Goal: Task Accomplishment & Management: Manage account settings

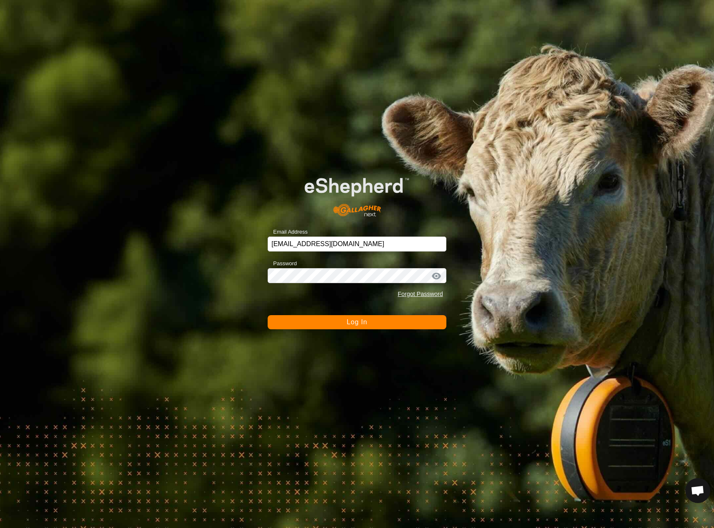
drag, startPoint x: 0, startPoint y: 0, endPoint x: 307, endPoint y: 321, distance: 444.3
click at [307, 321] on button "Log In" at bounding box center [357, 322] width 179 height 14
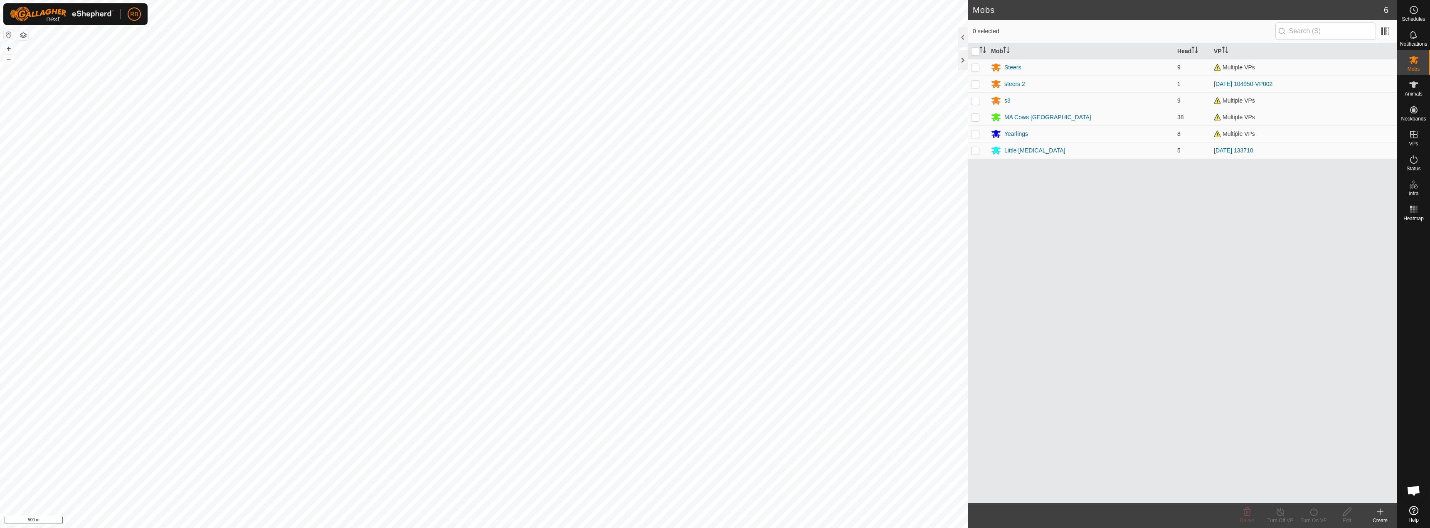
click at [714, 528] on html "RB Schedules Notifications Mobs Animals Neckbands VPs Status Infra Heatmap Help…" at bounding box center [715, 264] width 1430 height 528
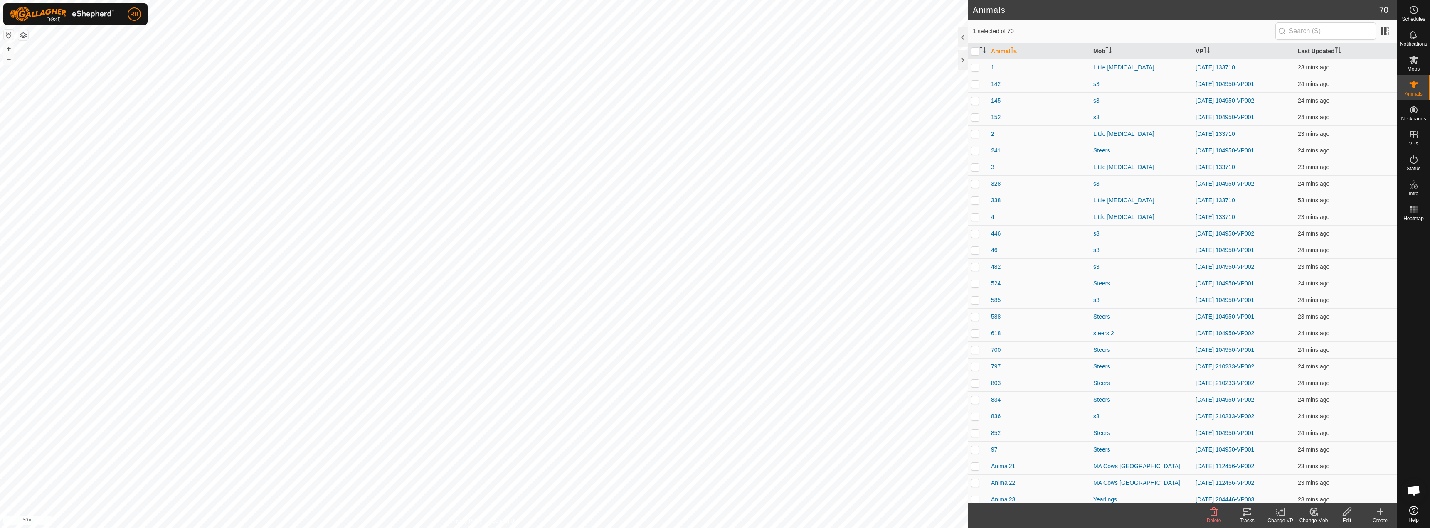
checkbox input "true"
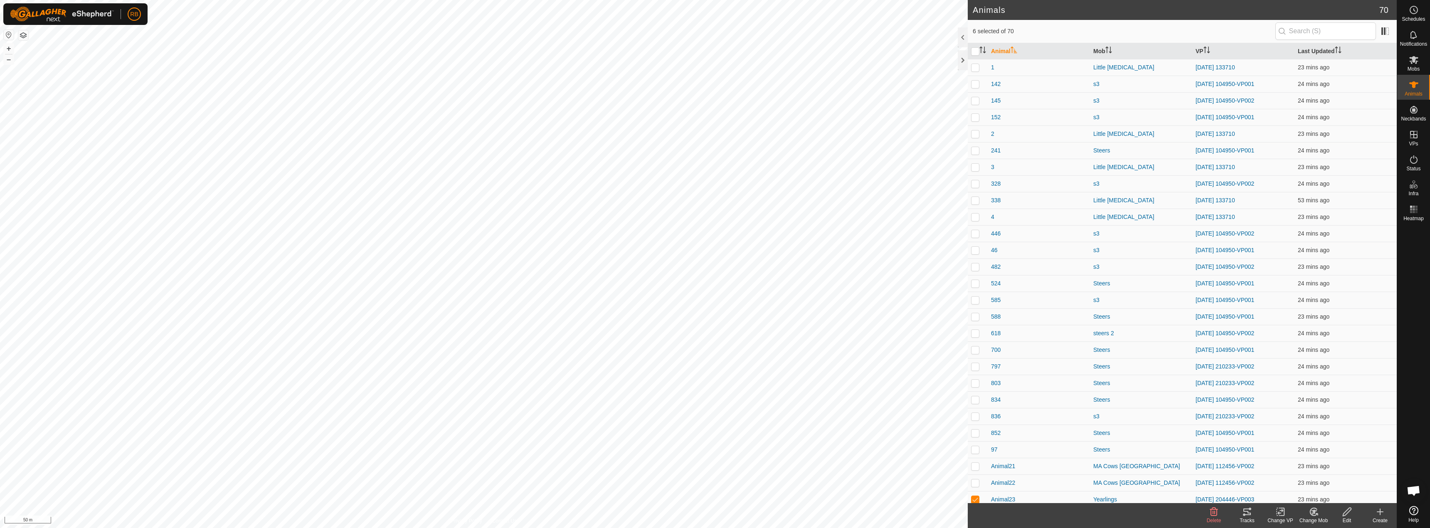
click at [714, 511] on icon at bounding box center [1247, 512] width 7 height 7
click at [714, 513] on change-vp-svg-icon at bounding box center [1280, 512] width 33 height 10
click at [714, 477] on link "Choose VP..." at bounding box center [1305, 476] width 82 height 17
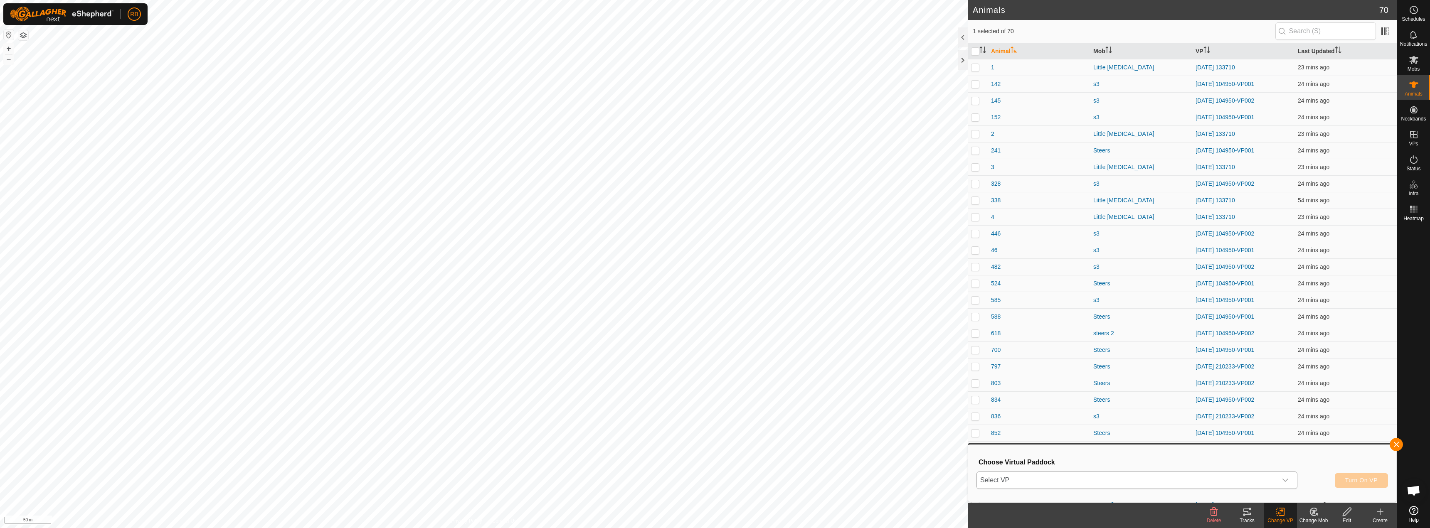
click at [714, 479] on icon "dropdown trigger" at bounding box center [1285, 480] width 7 height 7
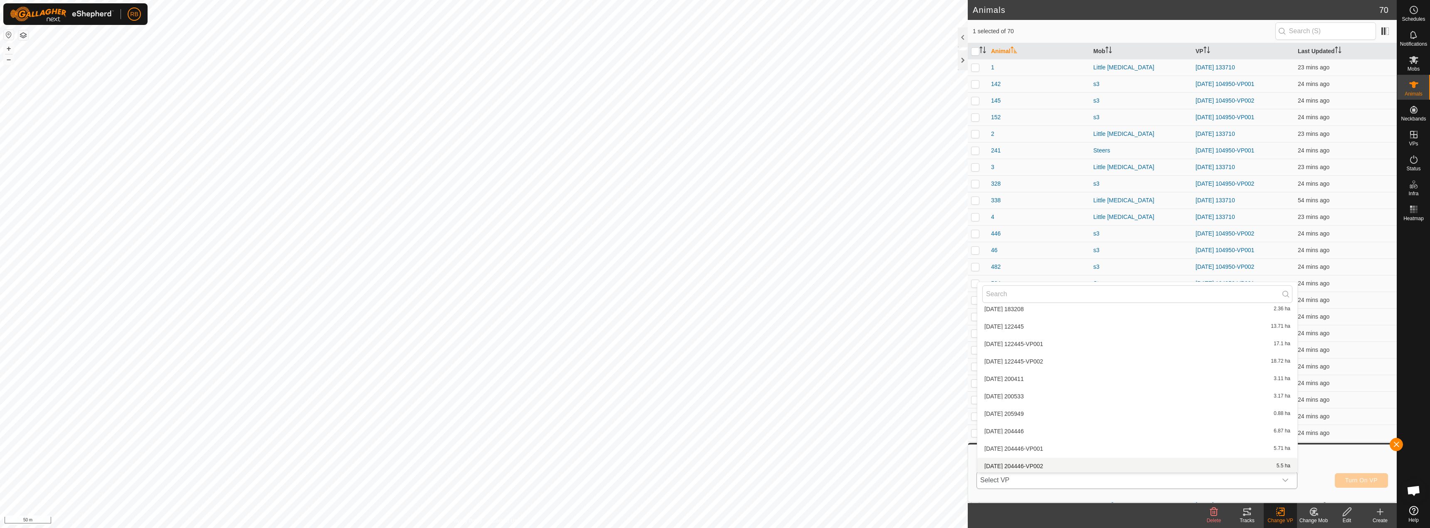
scroll to position [481, 0]
click at [714, 381] on li "[DATE] [DATE] 3.11 ha" at bounding box center [1137, 377] width 320 height 17
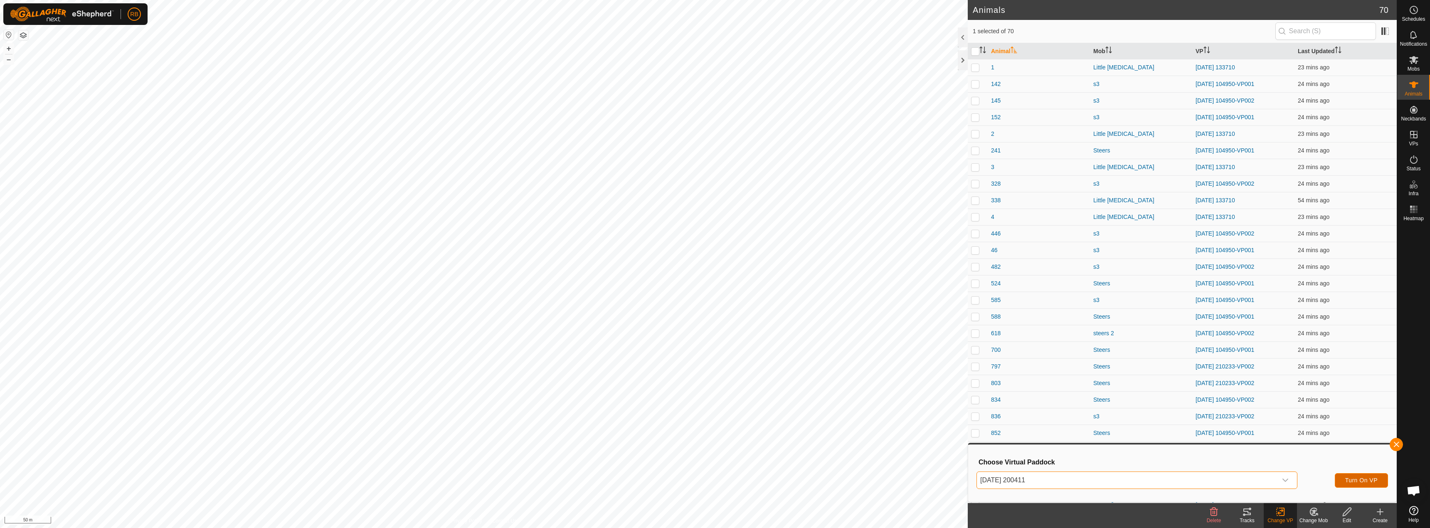
click at [714, 482] on span "Turn On VP" at bounding box center [1361, 480] width 32 height 7
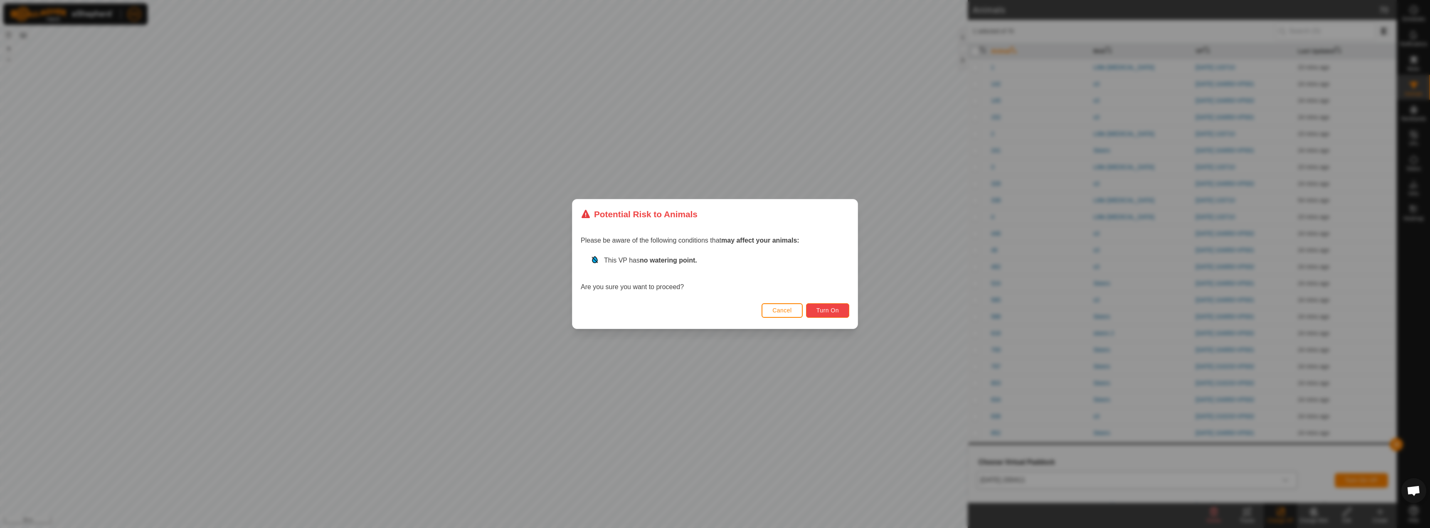
click at [714, 313] on span "Turn On" at bounding box center [828, 310] width 22 height 7
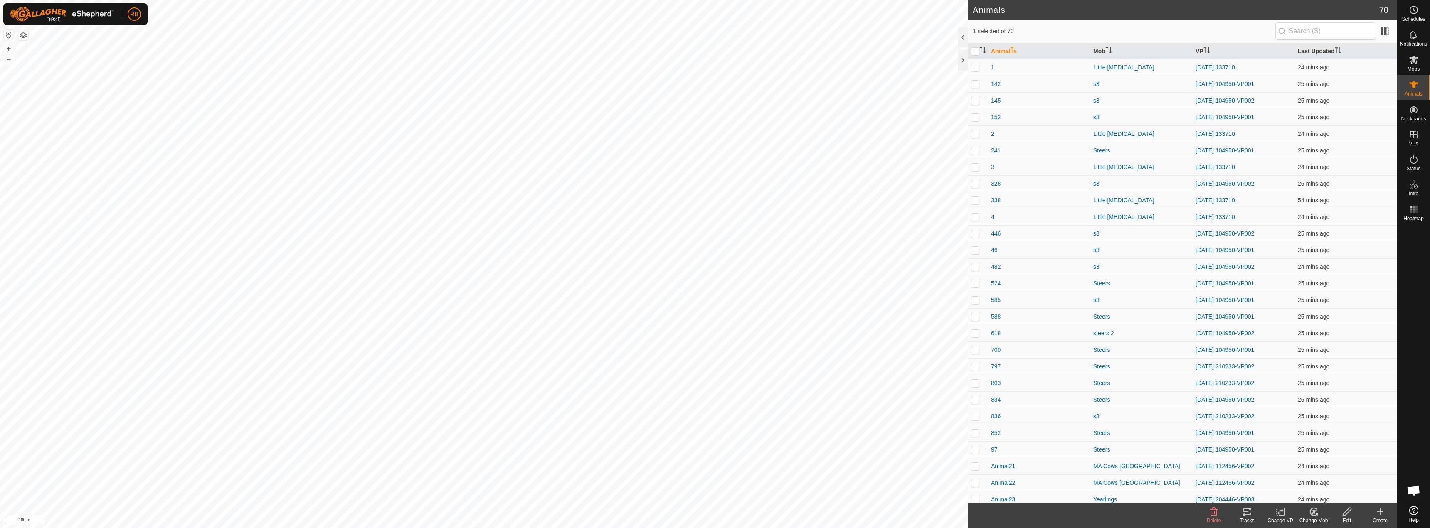
click at [714, 515] on icon at bounding box center [1281, 512] width 10 height 10
click at [714, 475] on link "Choose VP..." at bounding box center [1305, 476] width 82 height 17
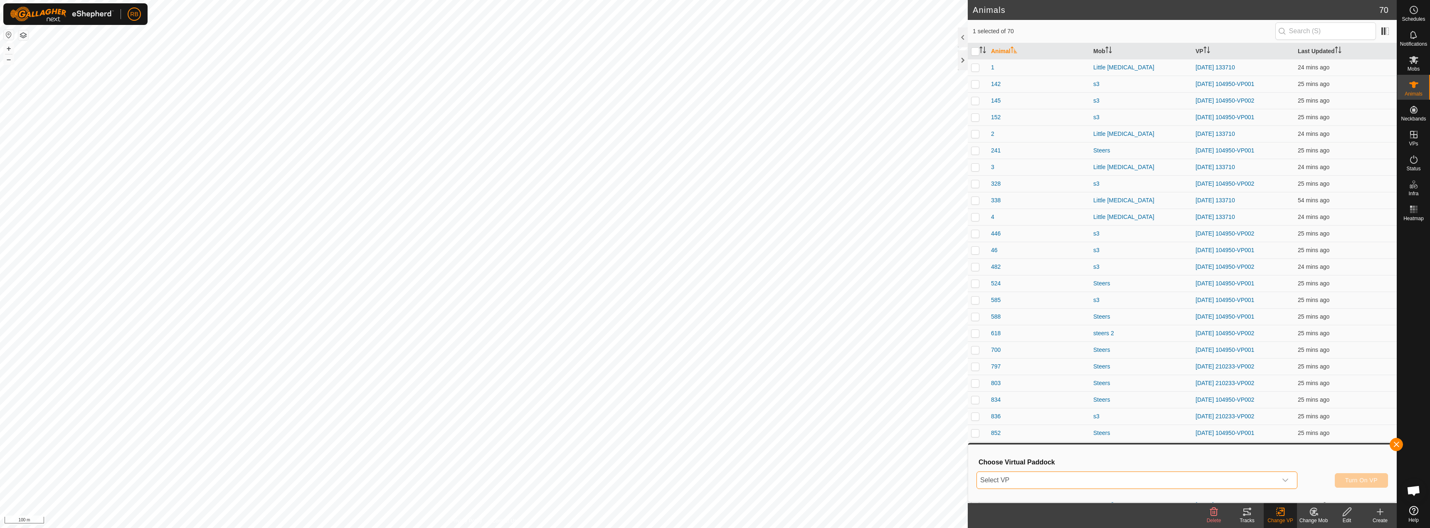
click at [714, 473] on span "Select VP" at bounding box center [1127, 480] width 300 height 17
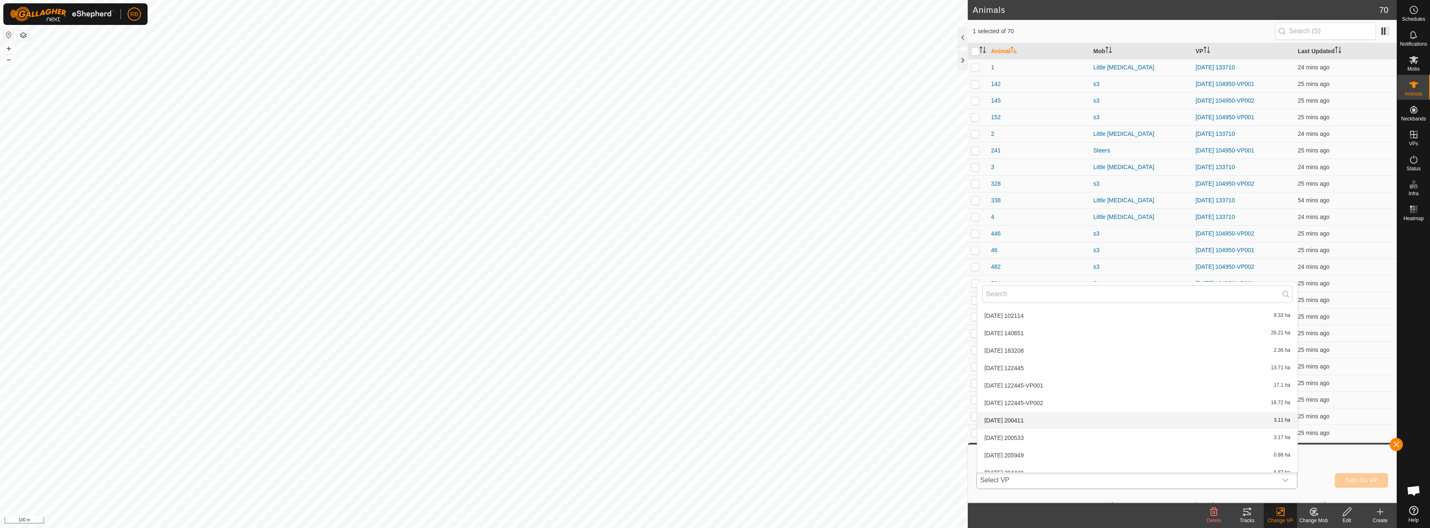
scroll to position [457, 0]
click at [714, 439] on li "[DATE] 205949 0.88 ha" at bounding box center [1137, 435] width 320 height 17
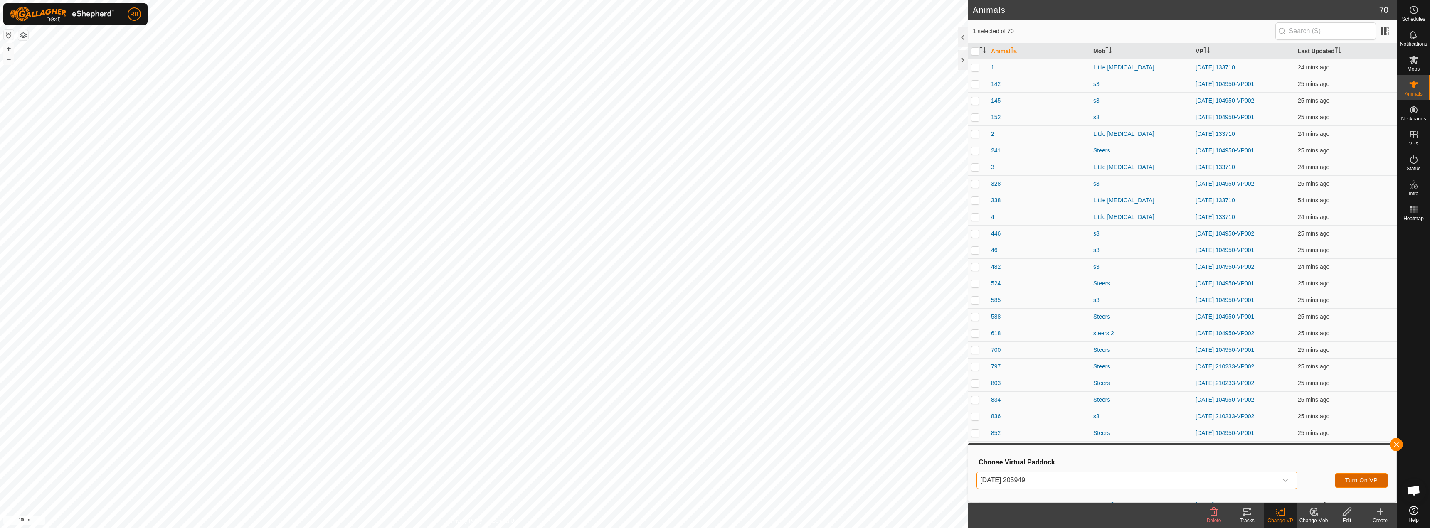
click at [714, 474] on button "Turn On VP" at bounding box center [1361, 481] width 53 height 15
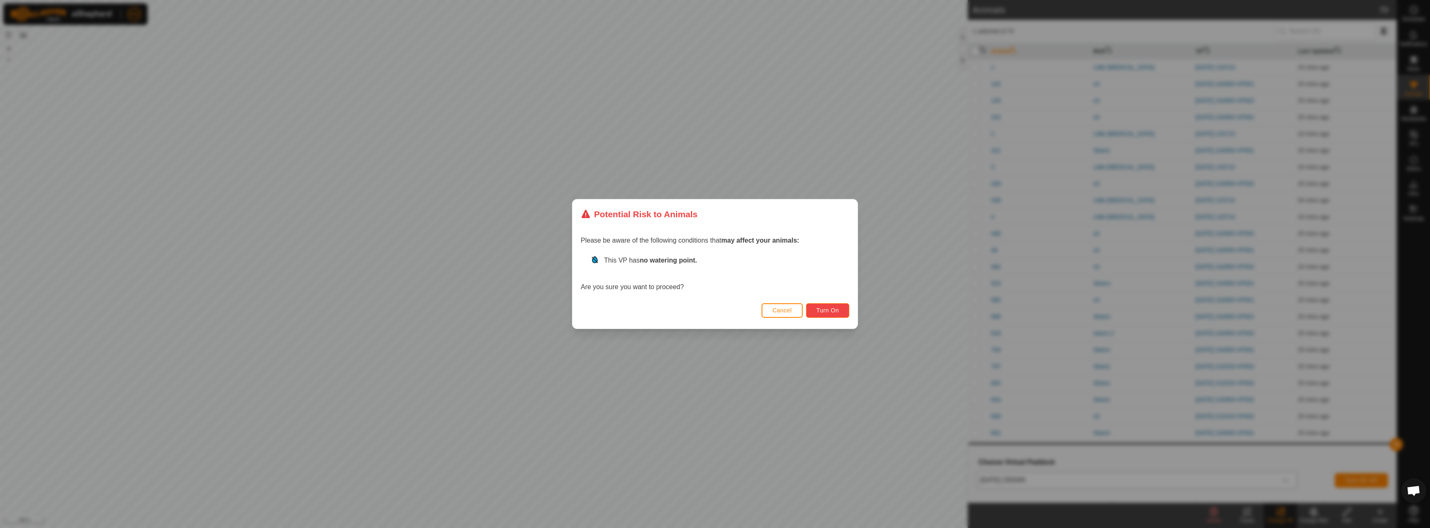
click at [714, 314] on span "Turn On" at bounding box center [828, 310] width 22 height 7
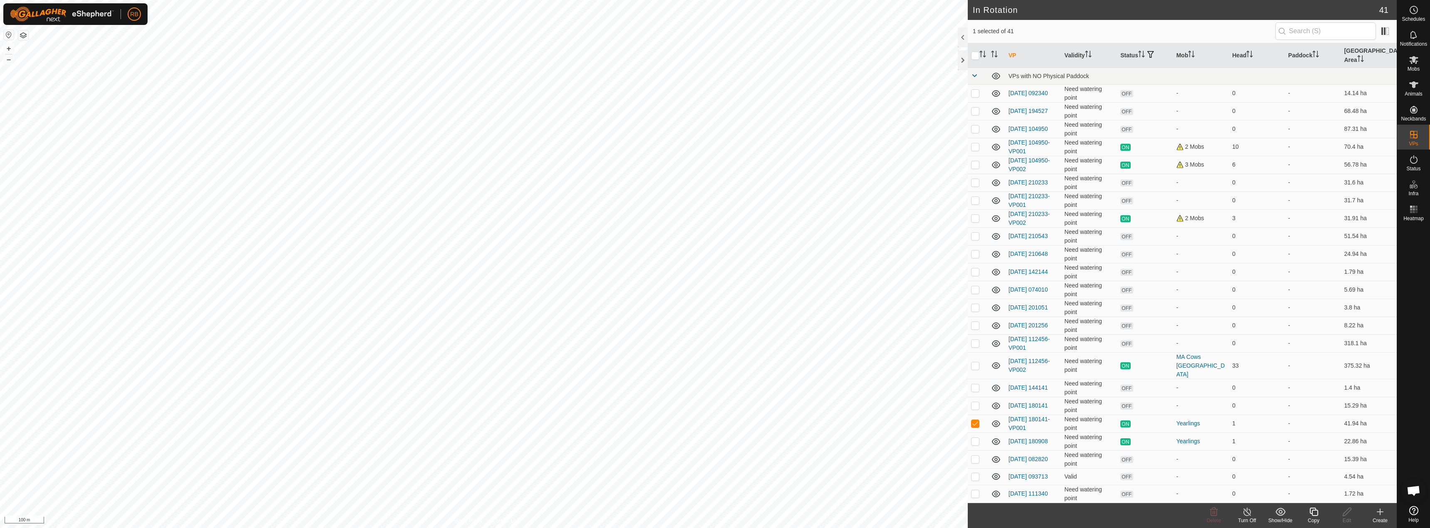
checkbox input "false"
checkbox input "true"
click at [714, 516] on icon at bounding box center [1314, 512] width 8 height 8
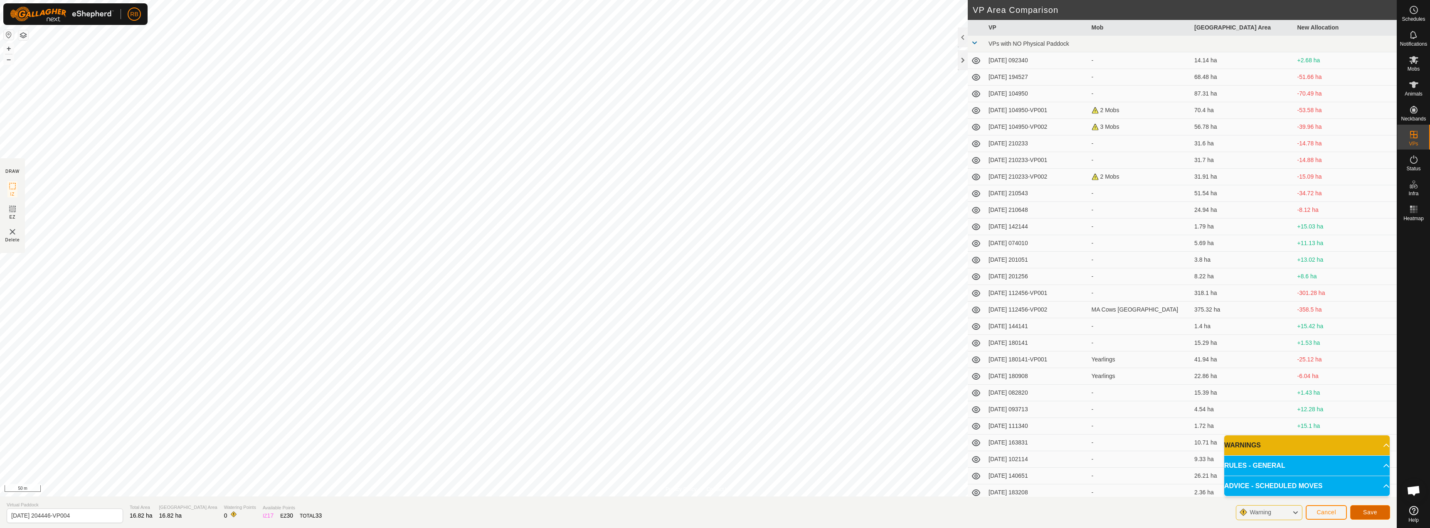
click at [714, 512] on span "Save" at bounding box center [1370, 512] width 14 height 7
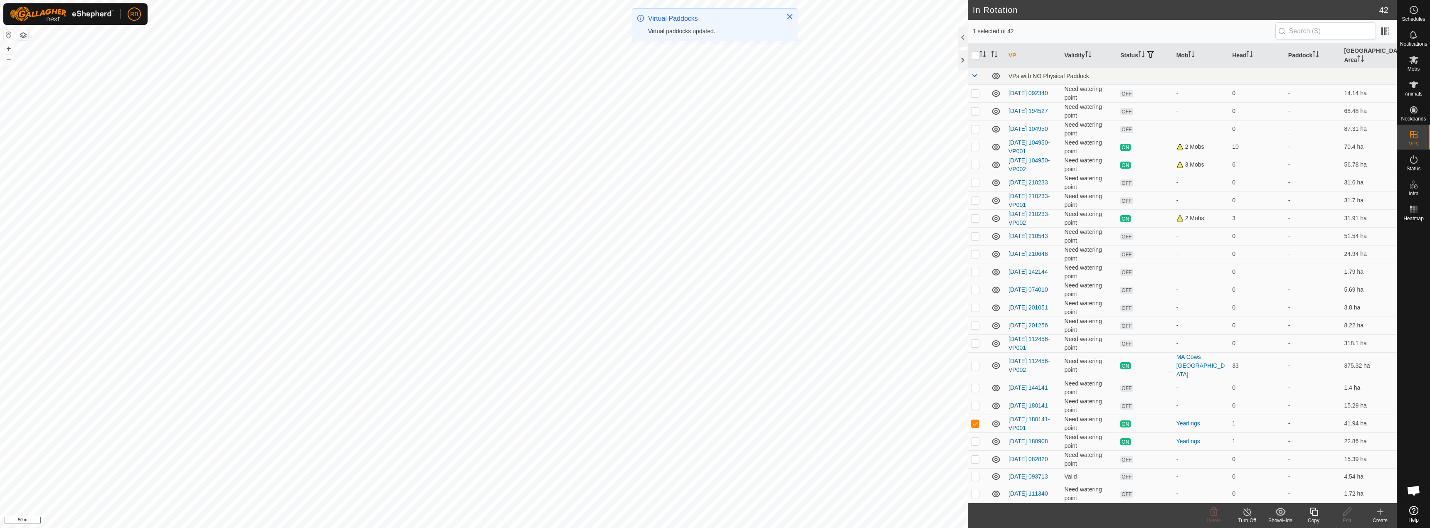
checkbox input "false"
checkbox input "true"
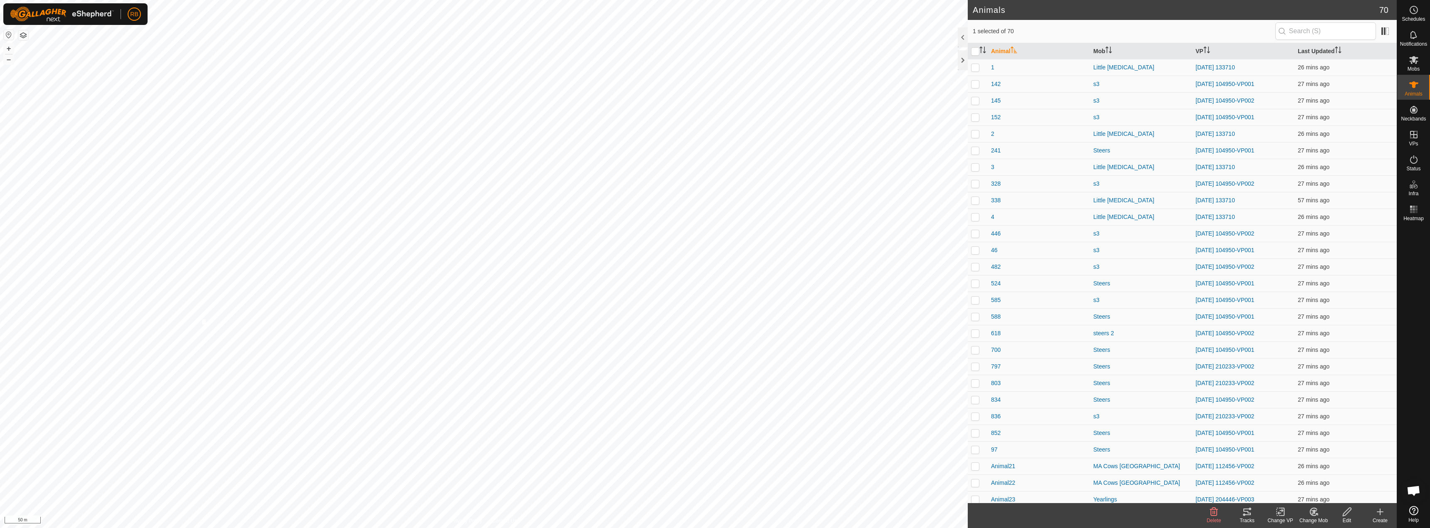
checkbox input "true"
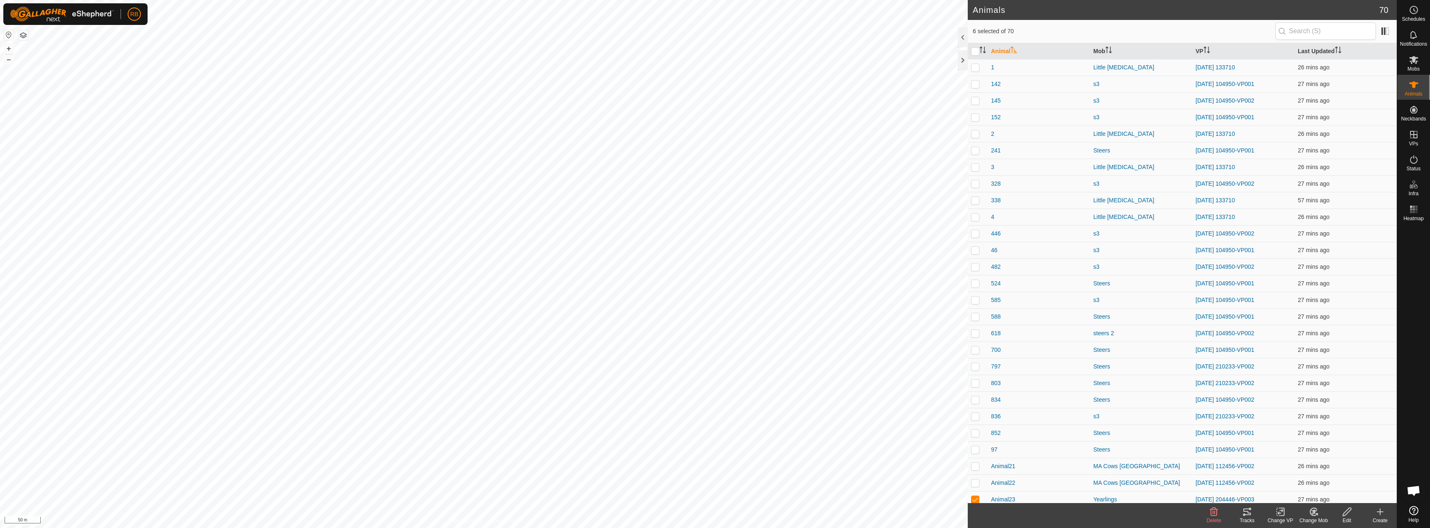
click at [714, 517] on div "Change VP" at bounding box center [1280, 520] width 33 height 7
click at [714, 474] on link "Choose VP..." at bounding box center [1305, 476] width 82 height 17
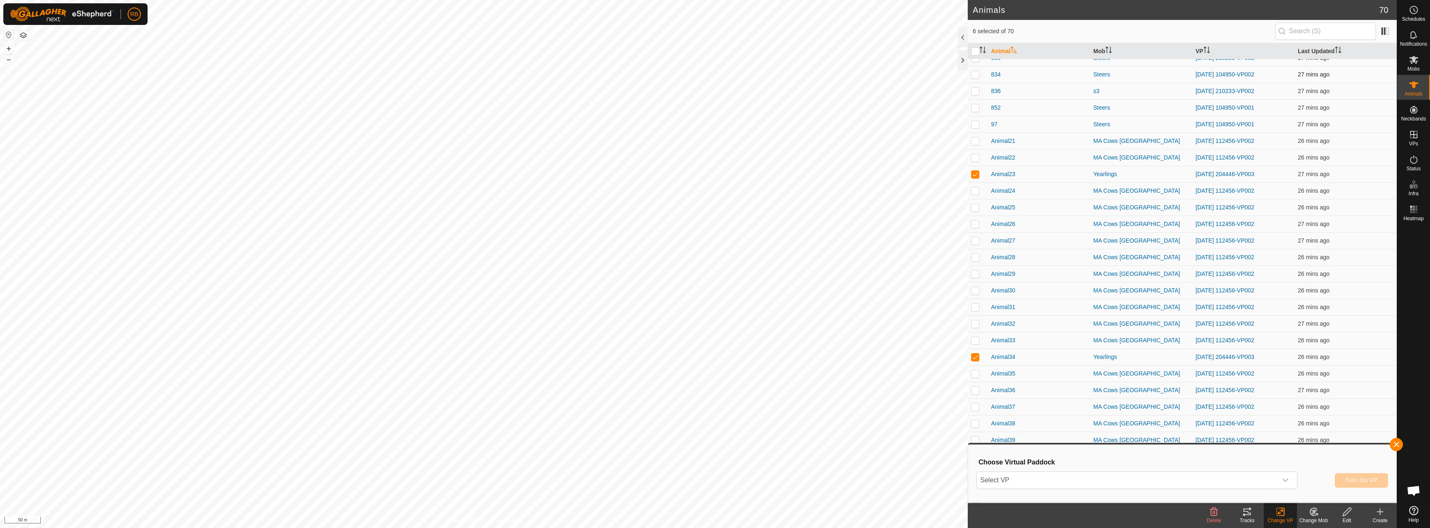
scroll to position [333, 0]
click at [714, 478] on span "Select VP" at bounding box center [1127, 480] width 300 height 17
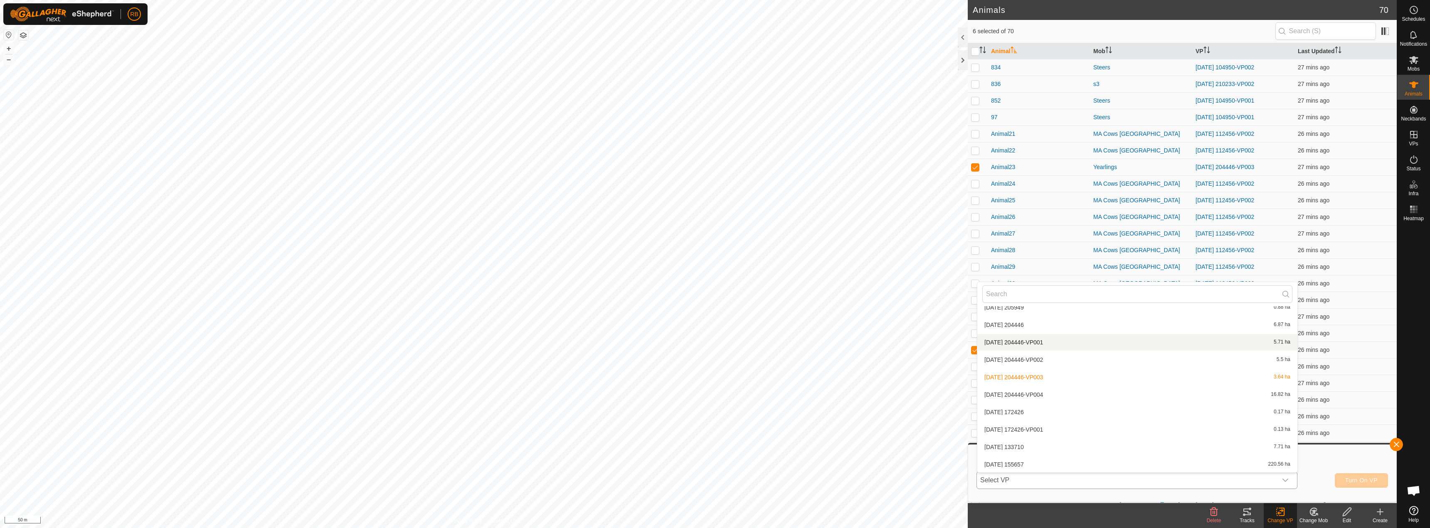
scroll to position [585, 0]
click at [714, 390] on li "[DATE] 204446-VP004 16.82 ha" at bounding box center [1137, 394] width 320 height 17
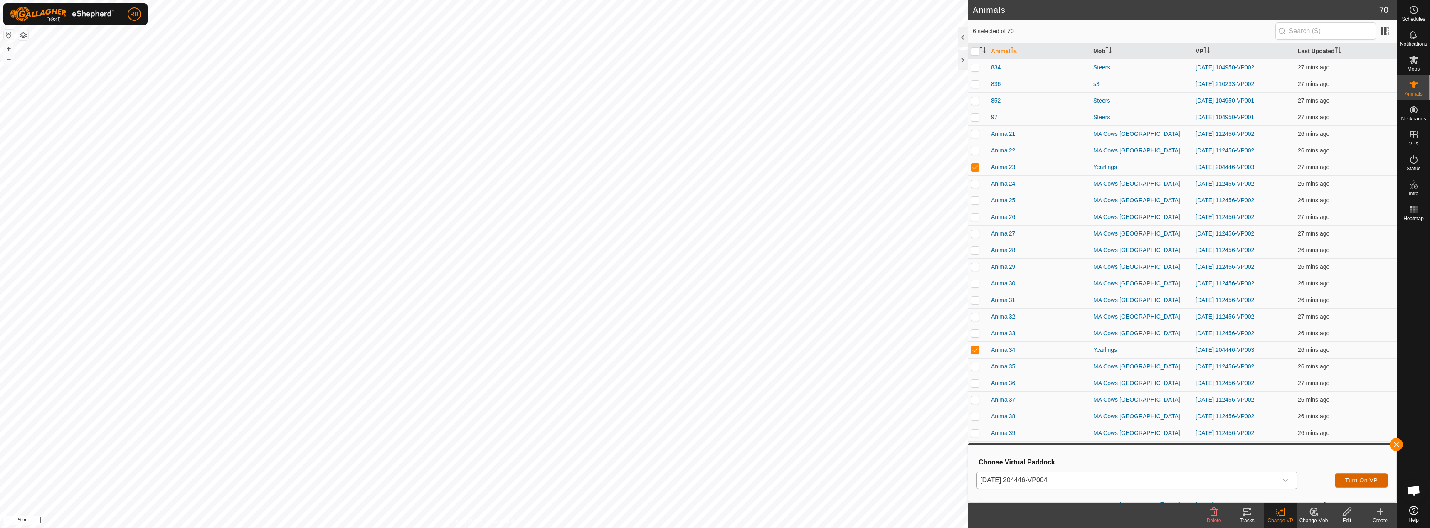
click at [714, 479] on span "Turn On VP" at bounding box center [1361, 480] width 32 height 7
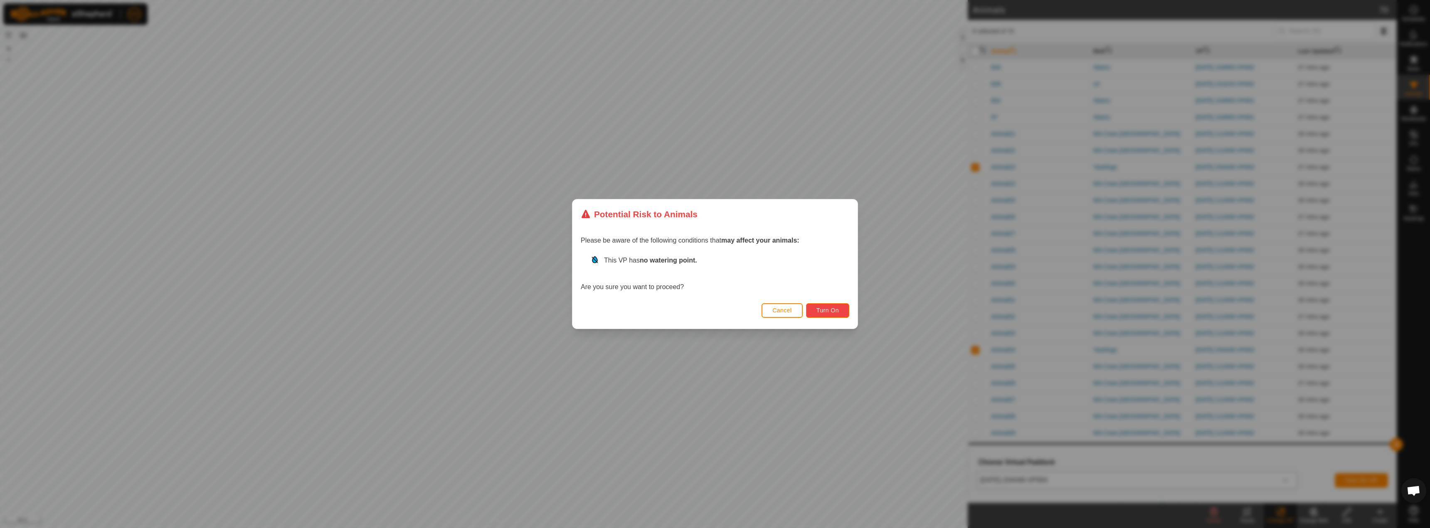
click at [714, 311] on span "Turn On" at bounding box center [828, 310] width 22 height 7
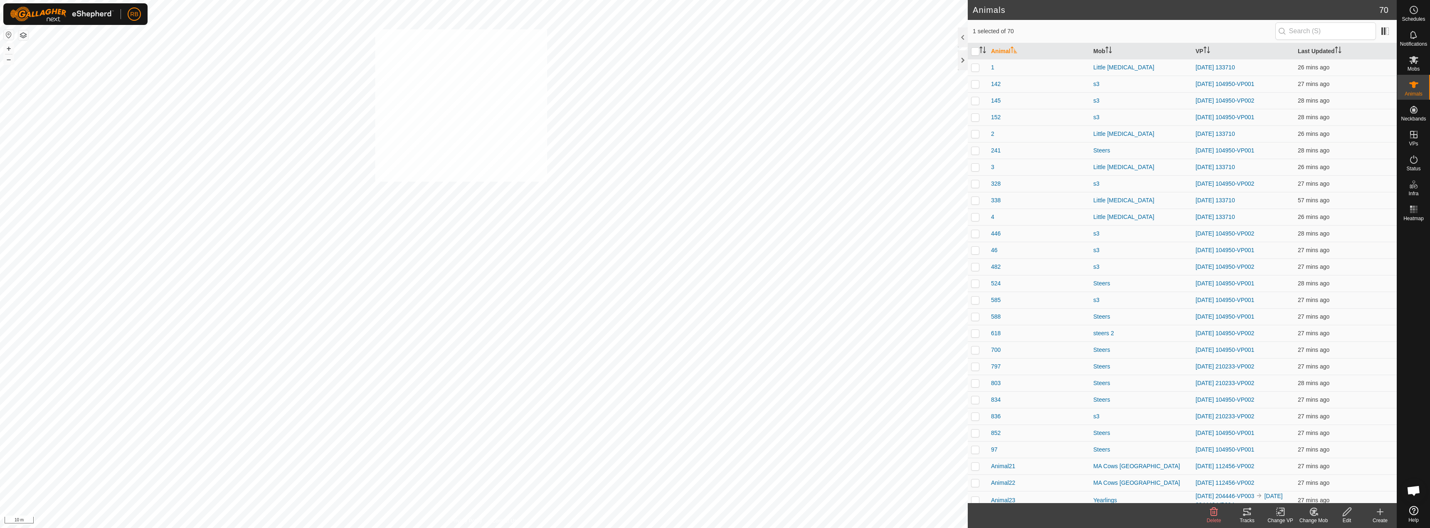
checkbox input "true"
click at [714, 512] on icon at bounding box center [1247, 512] width 10 height 10
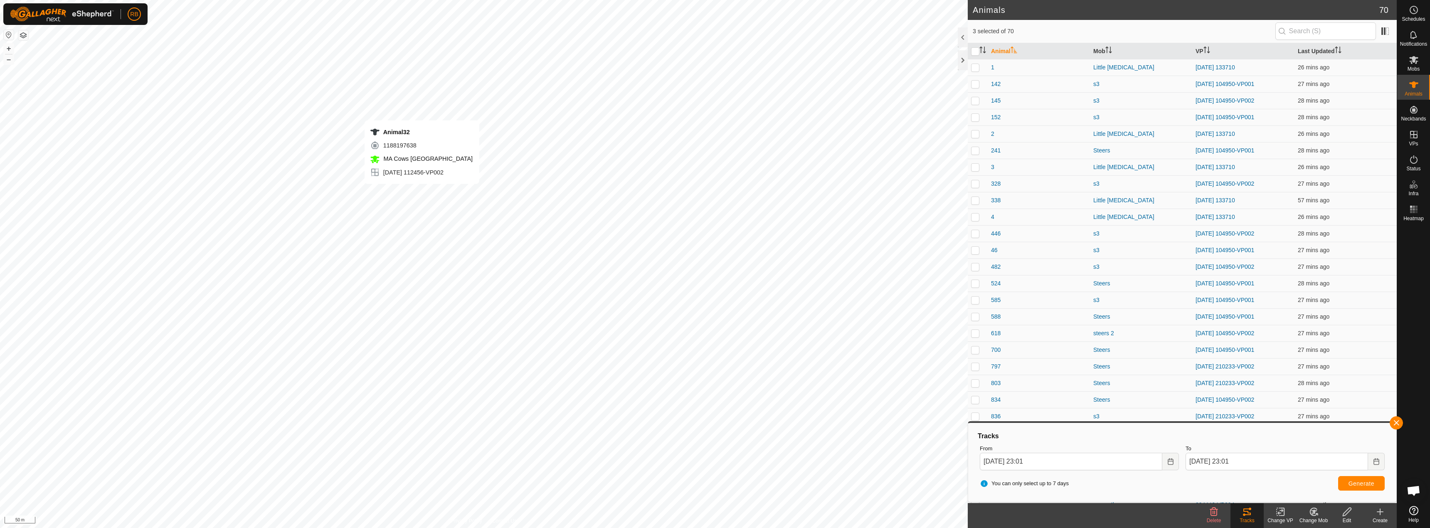
checkbox input "false"
checkbox input "true"
checkbox input "false"
checkbox input "true"
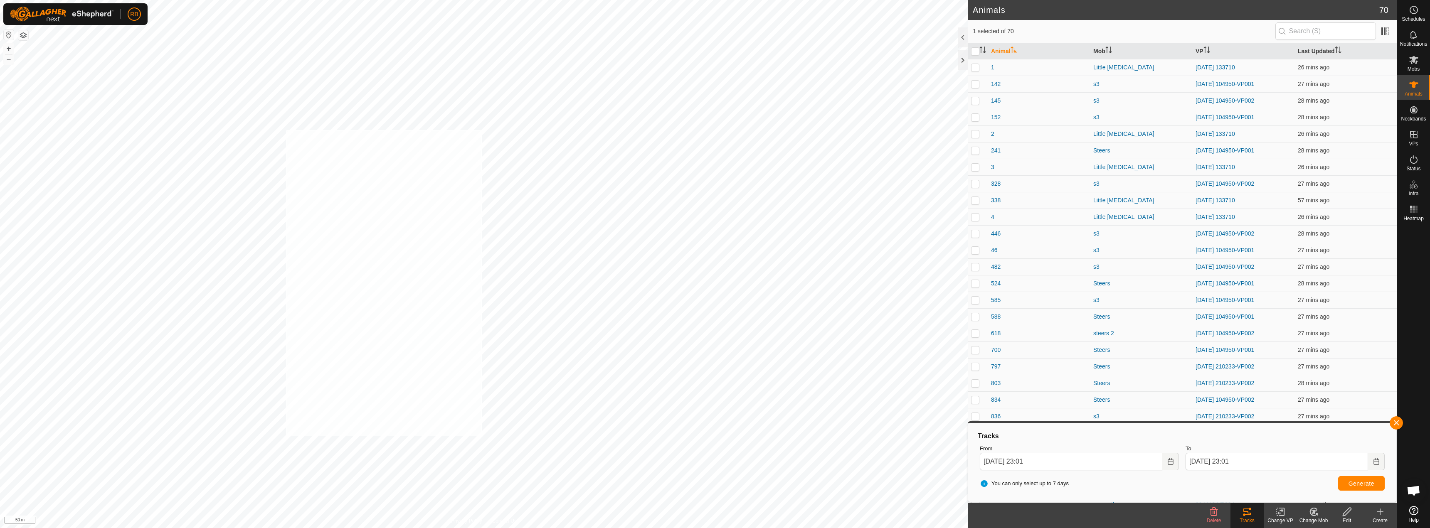
checkbox input "true"
drag, startPoint x: 1399, startPoint y: 423, endPoint x: 1359, endPoint y: 457, distance: 51.6
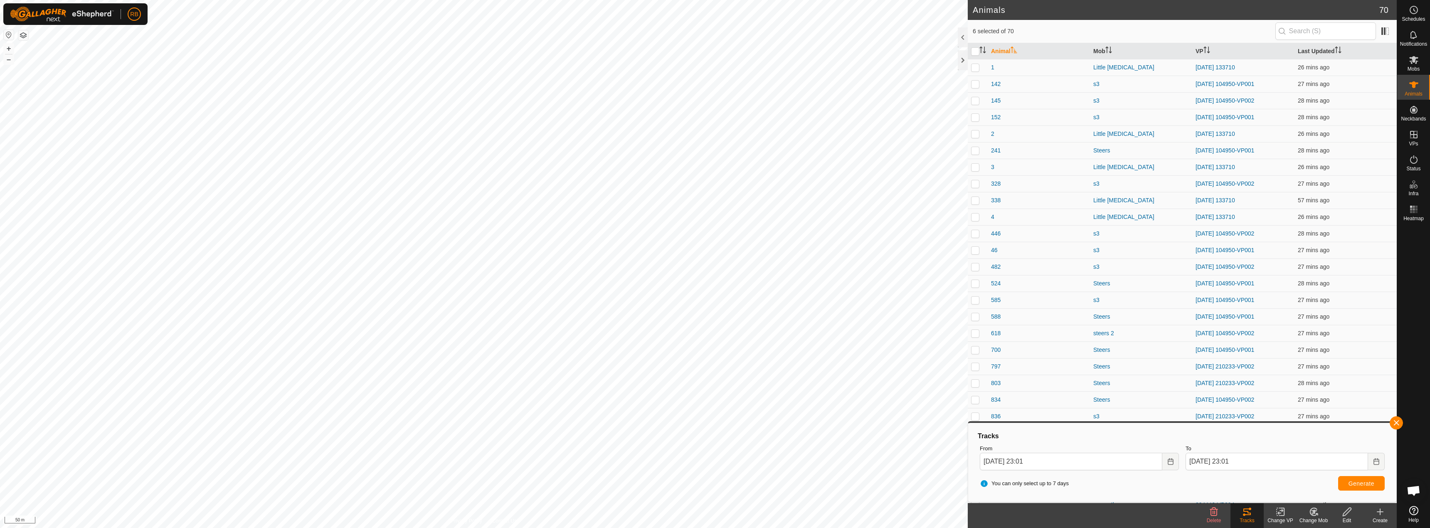
click at [714, 423] on button "button" at bounding box center [1396, 423] width 13 height 13
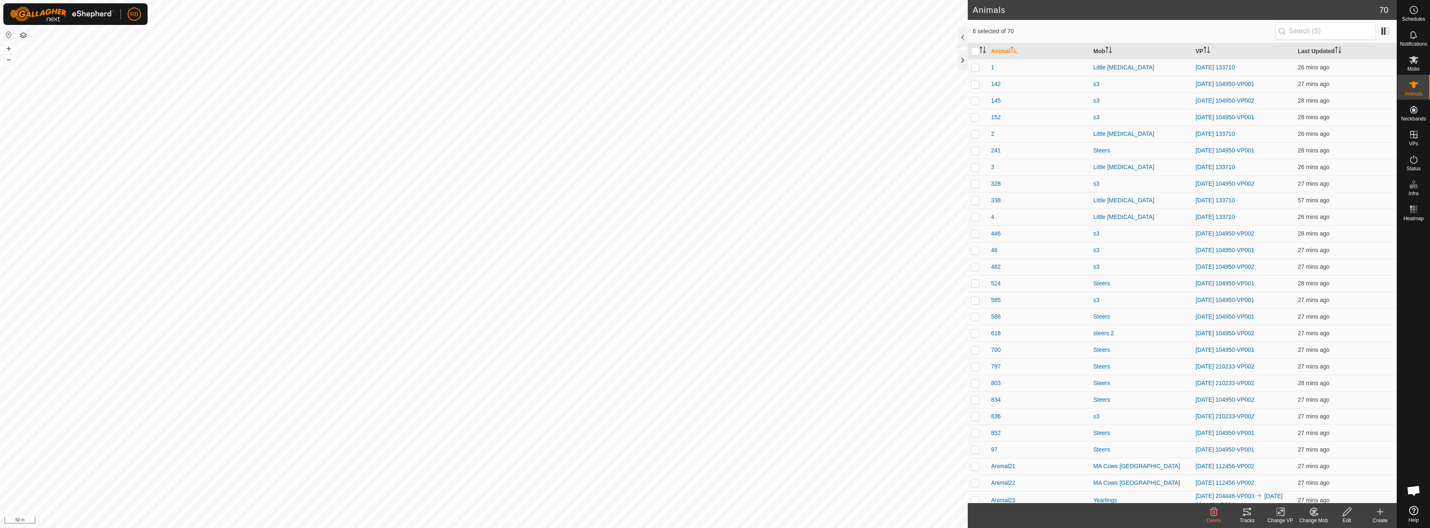
click at [714, 513] on icon at bounding box center [1247, 512] width 10 height 10
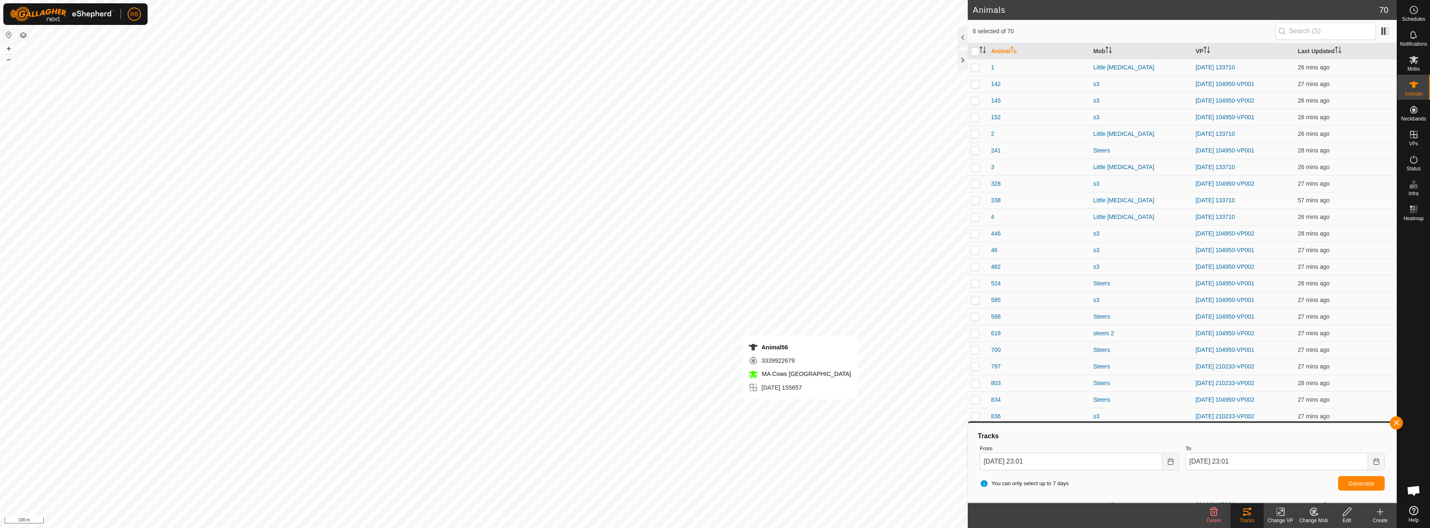
checkbox input "false"
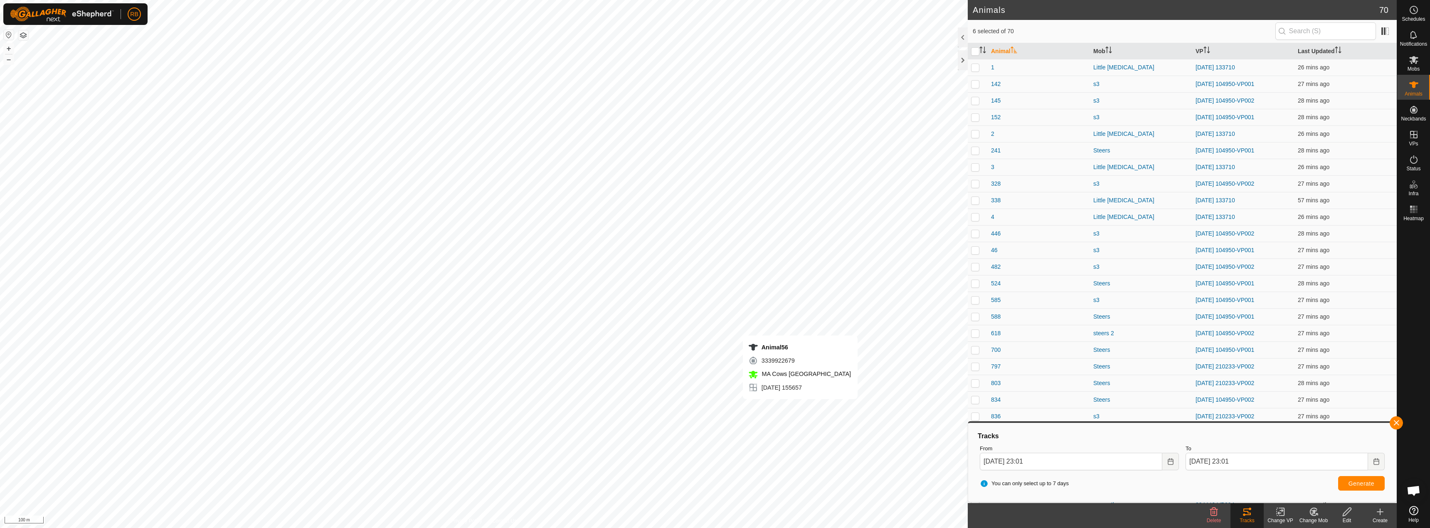
checkbox input "false"
checkbox input "true"
click at [714, 521] on div "Tracks" at bounding box center [1247, 520] width 33 height 7
click at [714, 424] on button "button" at bounding box center [1396, 423] width 13 height 13
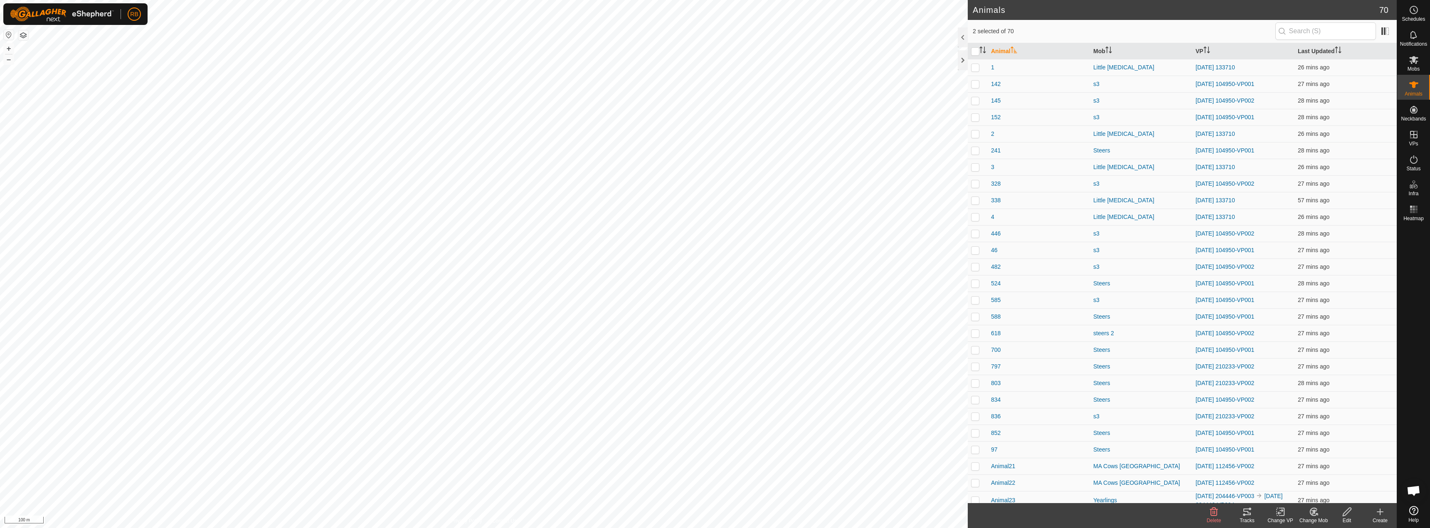
click at [714, 509] on icon at bounding box center [1247, 512] width 7 height 7
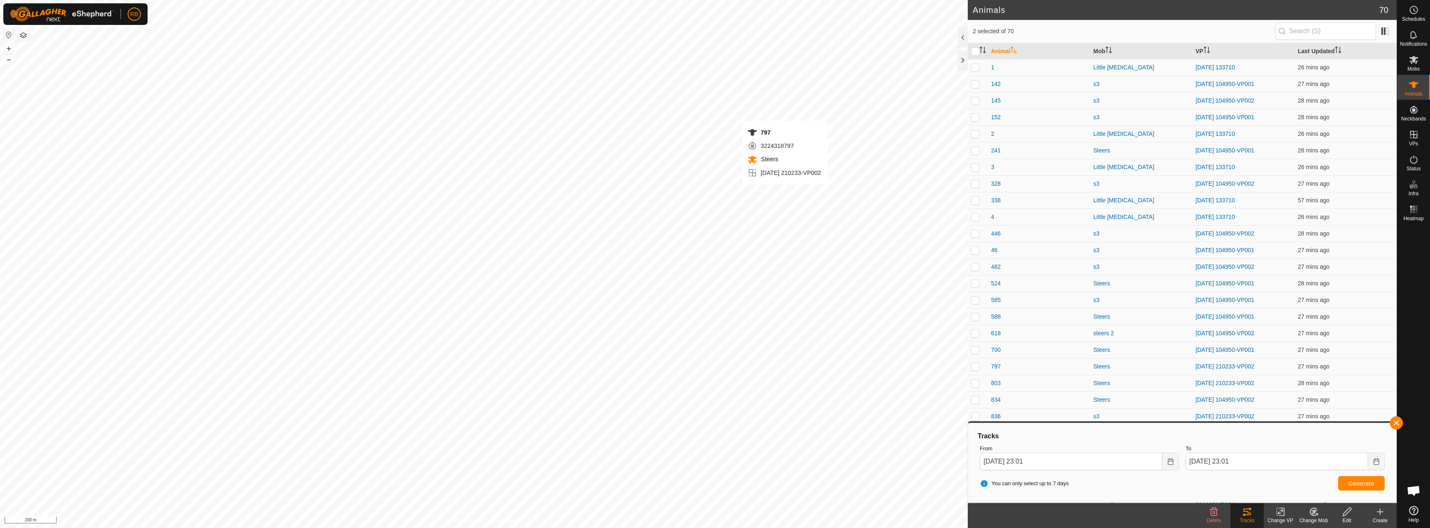
checkbox input "true"
checkbox input "false"
checkbox input "true"
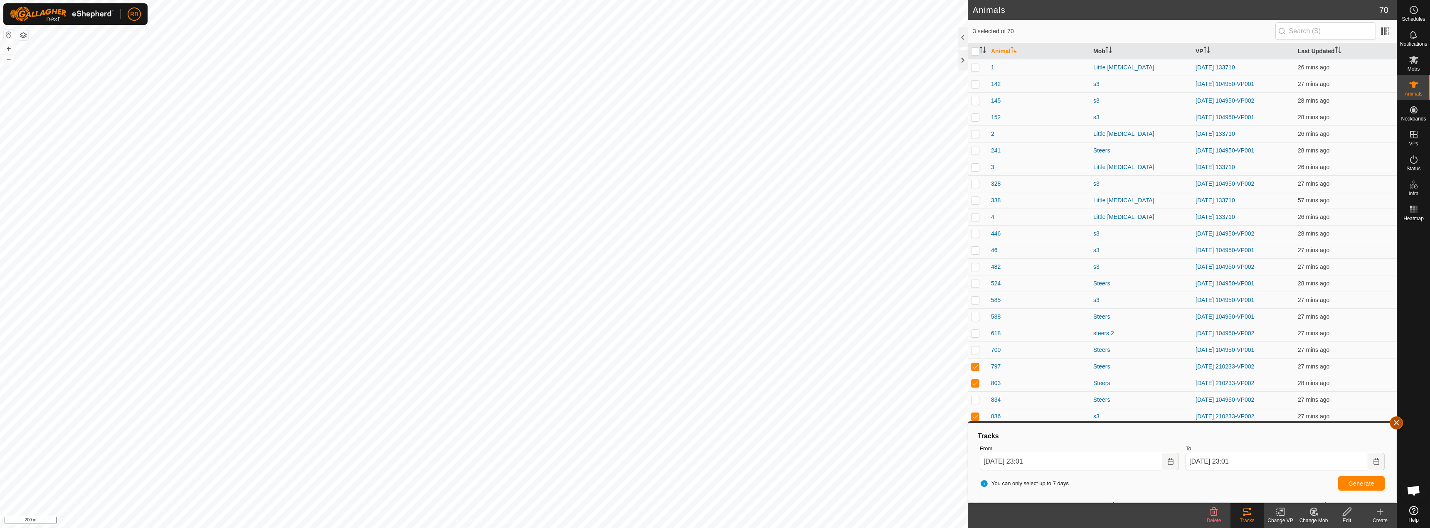
click at [714, 422] on button "button" at bounding box center [1396, 423] width 13 height 13
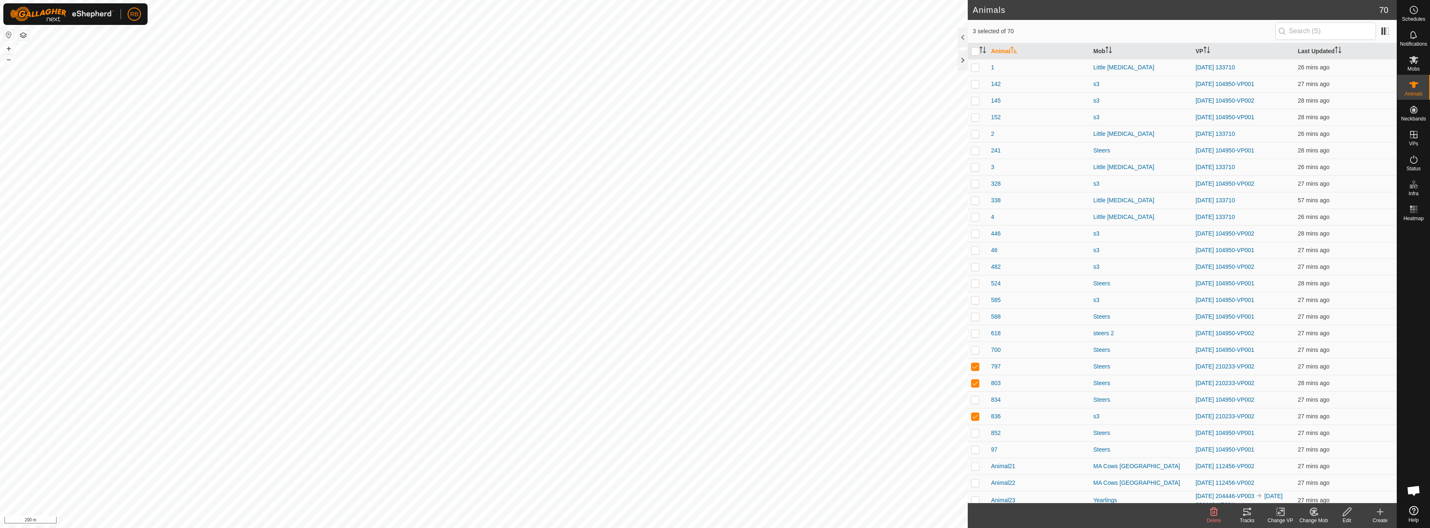
click at [714, 514] on icon at bounding box center [1247, 512] width 10 height 10
